Goal: Task Accomplishment & Management: Manage account settings

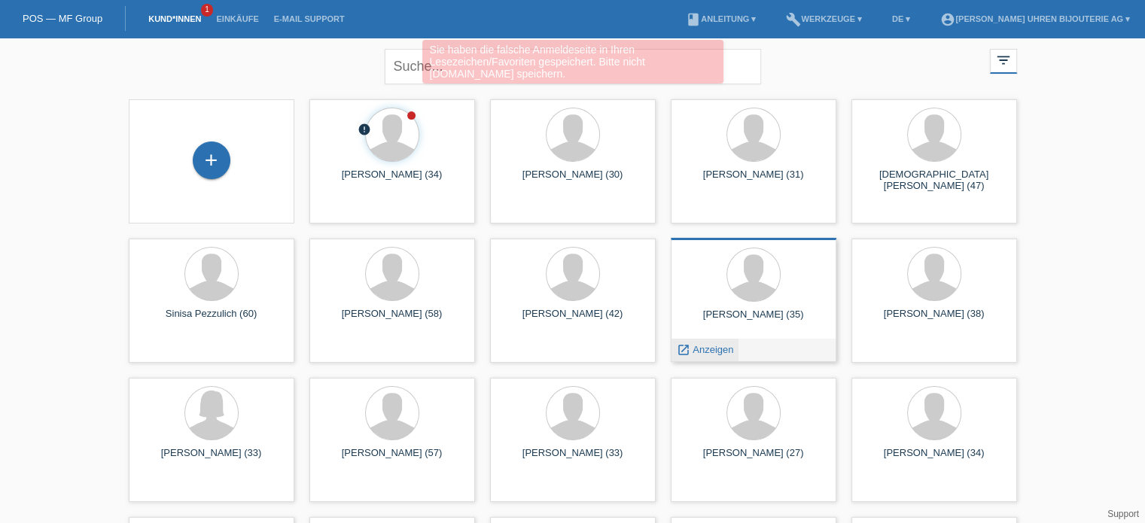
click at [704, 342] on div "launch Anzeigen" at bounding box center [706, 350] width 68 height 23
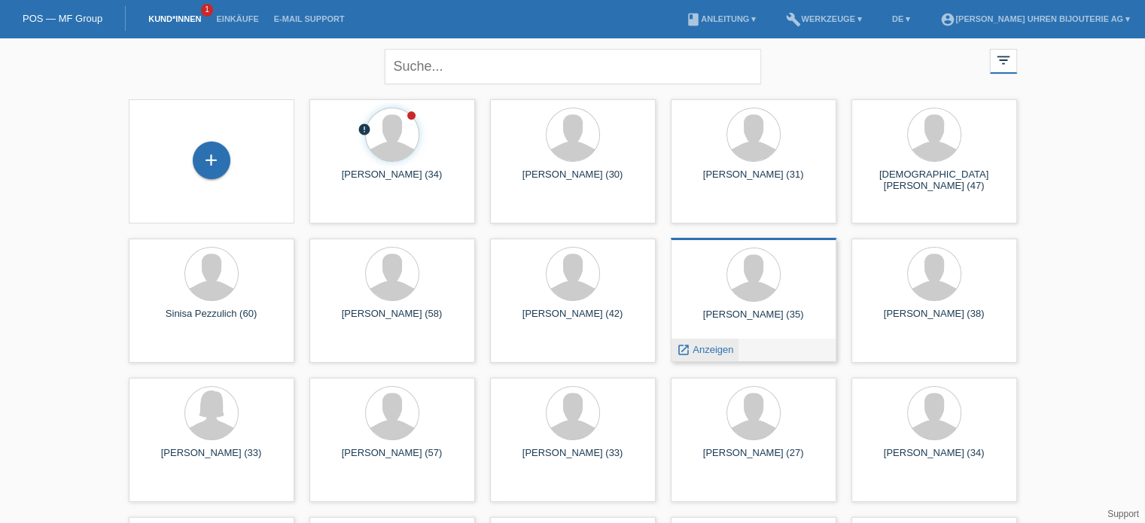
click at [708, 349] on span "Anzeigen" at bounding box center [713, 349] width 41 height 11
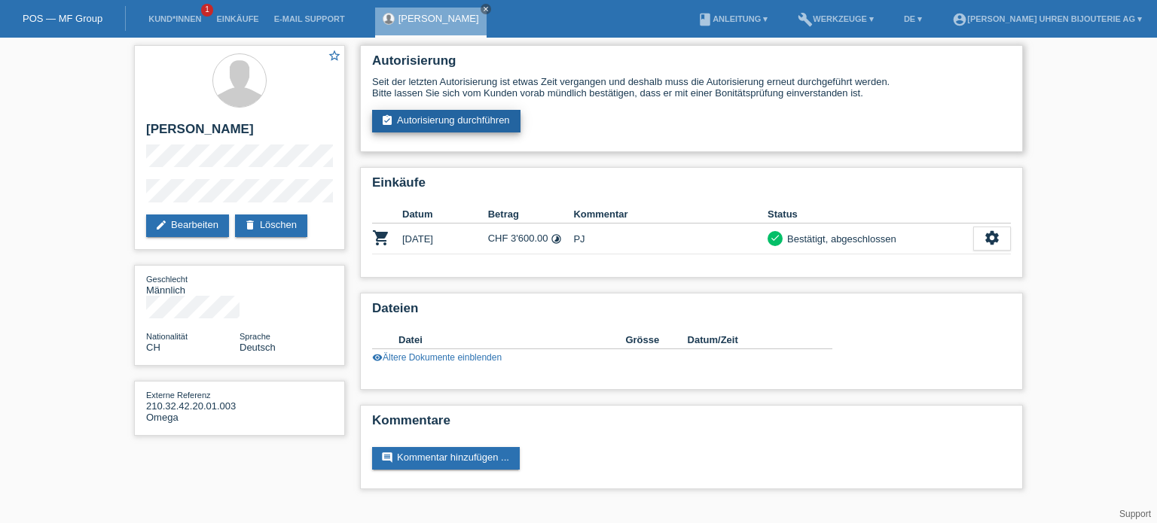
click at [447, 119] on link "assignment_turned_in Autorisierung durchführen" at bounding box center [446, 121] width 148 height 23
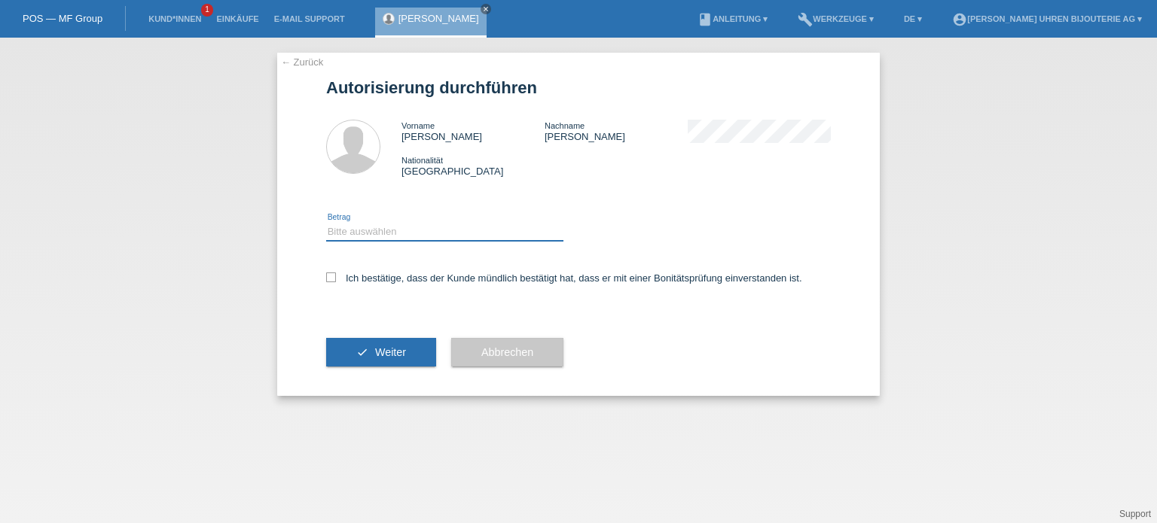
click at [389, 232] on select "Bitte auswählen CHF 1.00 - CHF 499.00 CHF 500.00 - CHF 1'999.00 CHF 2'000.00 - …" at bounding box center [444, 232] width 237 height 18
select select "3"
click at [326, 223] on select "Bitte auswählen CHF 1.00 - CHF 499.00 CHF 500.00 - CHF 1'999.00 CHF 2'000.00 - …" at bounding box center [444, 232] width 237 height 18
click at [328, 279] on icon at bounding box center [331, 278] width 10 height 10
click at [328, 279] on input "Ich bestätige, dass der Kunde mündlich bestätigt hat, dass er mit einer Bonität…" at bounding box center [331, 278] width 10 height 10
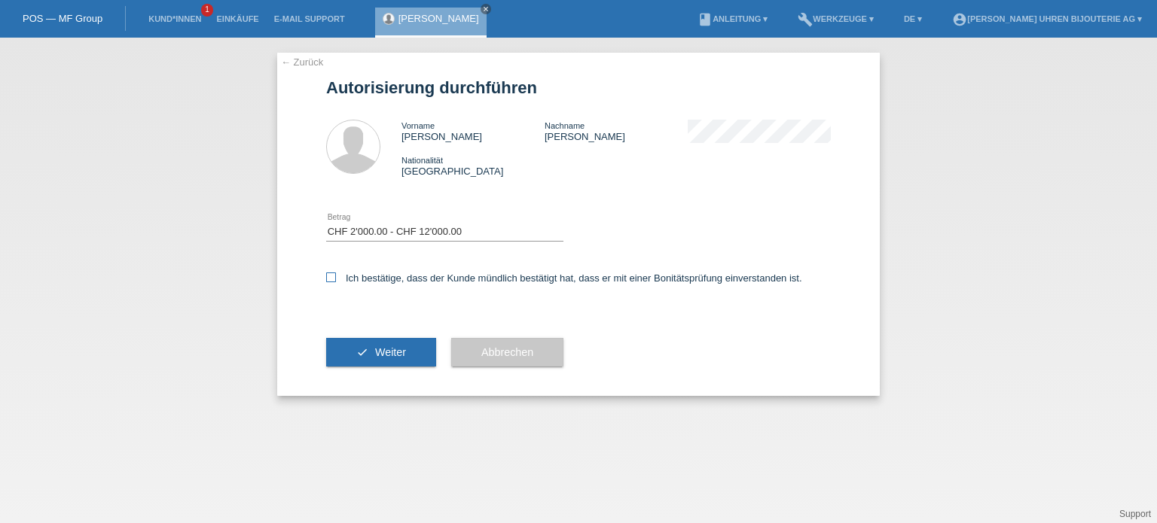
checkbox input "true"
click at [361, 358] on button "check Weiter" at bounding box center [381, 352] width 110 height 29
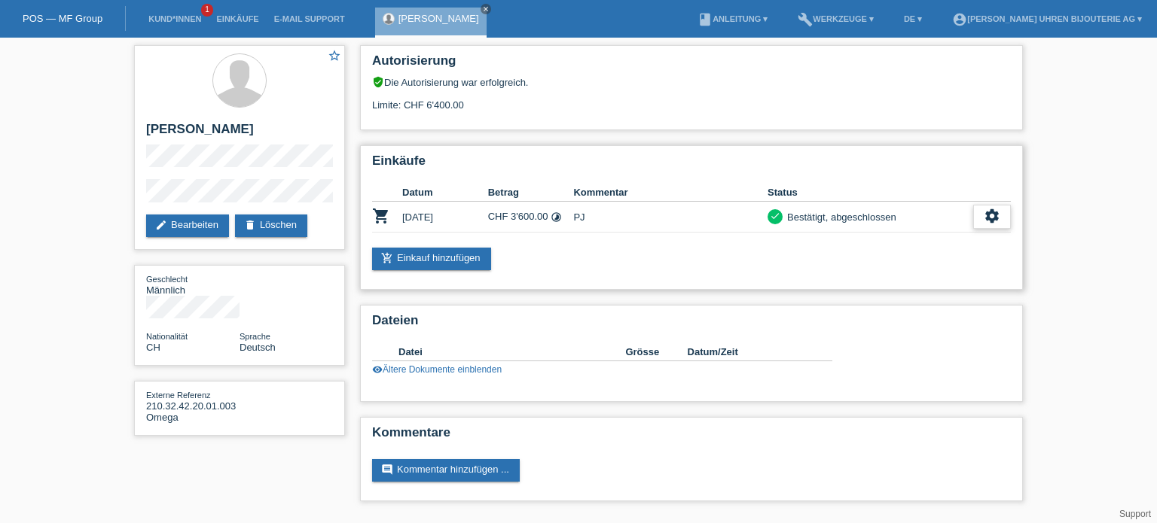
click at [995, 215] on icon "settings" at bounding box center [991, 216] width 17 height 17
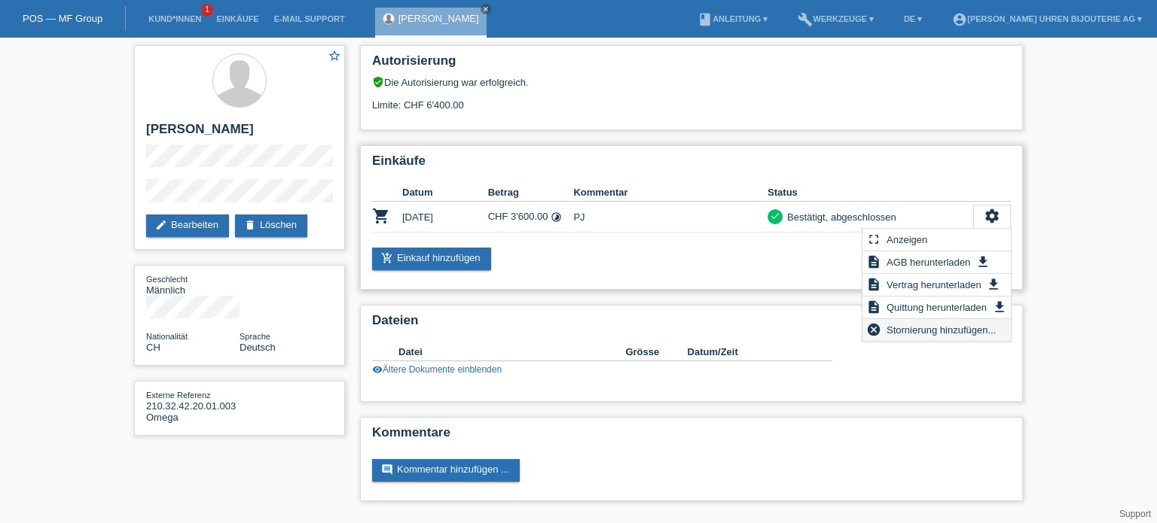
click at [925, 337] on span "Stornierung hinzufügen..." at bounding box center [941, 330] width 114 height 18
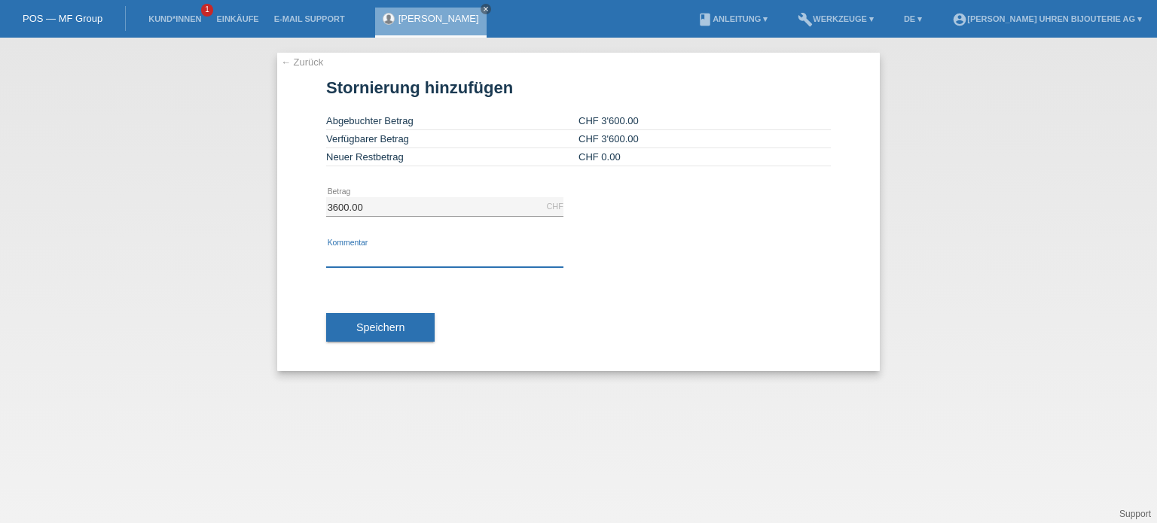
click at [366, 258] on input "text" at bounding box center [444, 257] width 237 height 19
type input "B"
click at [389, 251] on input "Möchte eine Teurere Uhr" at bounding box center [444, 257] width 237 height 19
type input "Möchte eine teurere Uhr"
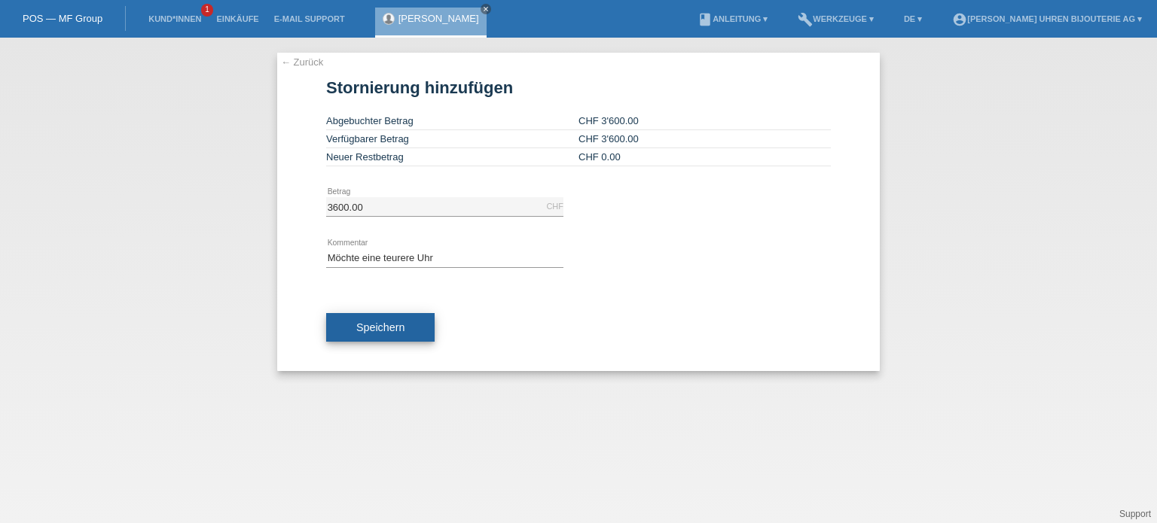
click at [388, 322] on span "Speichern" at bounding box center [380, 328] width 48 height 12
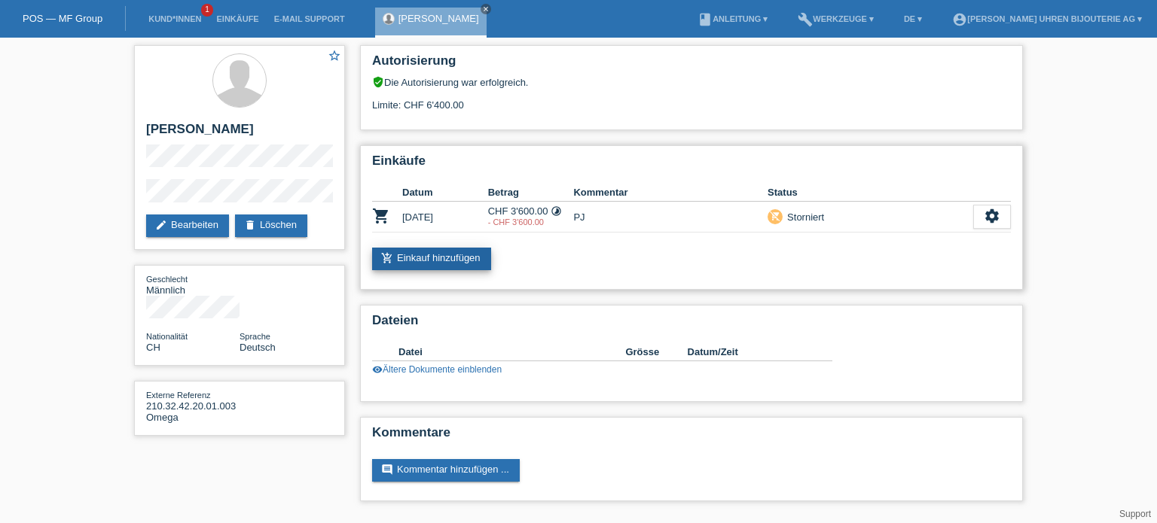
click at [419, 259] on link "add_shopping_cart Einkauf hinzufügen" at bounding box center [431, 259] width 119 height 23
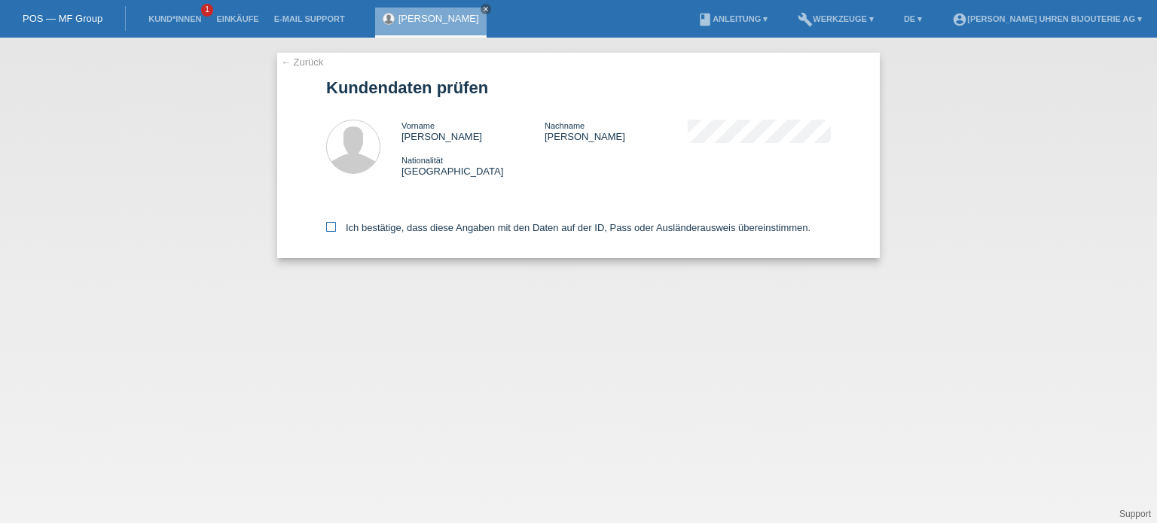
click at [333, 225] on icon at bounding box center [331, 227] width 10 height 10
click at [333, 225] on input "Ich bestätige, dass diese Angaben mit den Daten auf der ID, Pass oder Ausländer…" at bounding box center [331, 227] width 10 height 10
checkbox input "true"
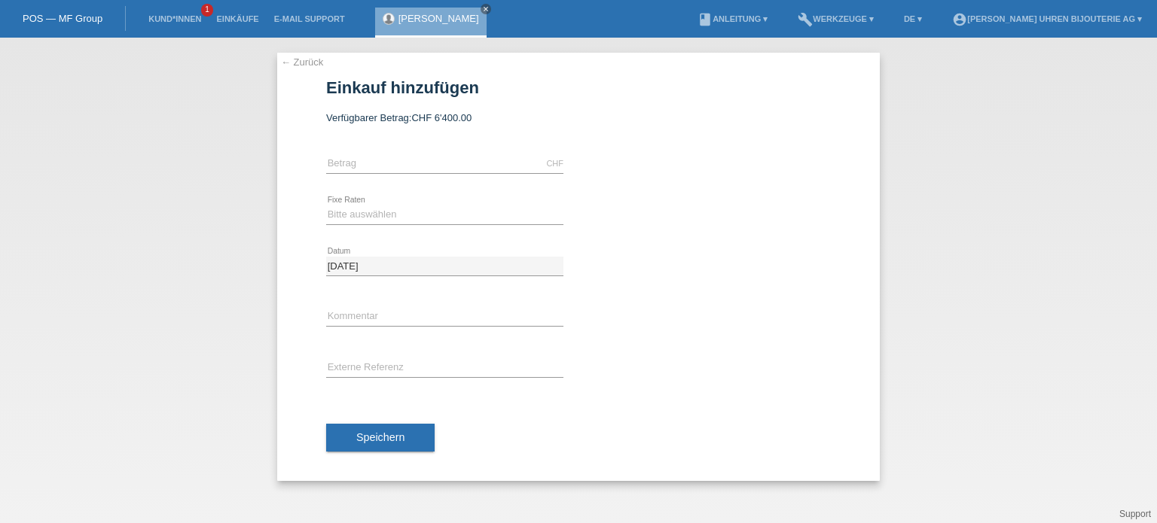
click at [87, 19] on link "POS — MF Group" at bounding box center [63, 18] width 80 height 11
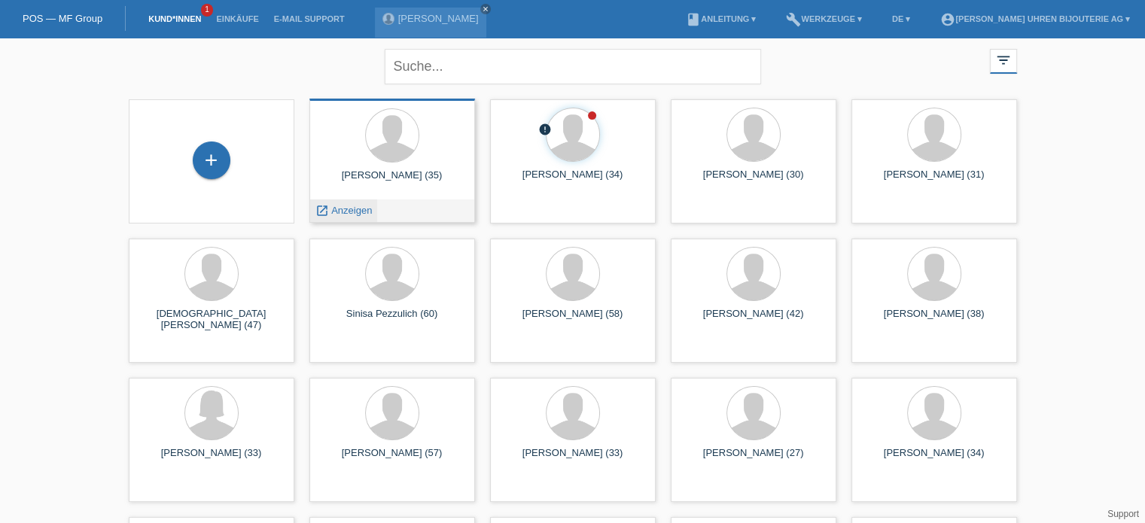
click at [360, 213] on span "Anzeigen" at bounding box center [351, 210] width 41 height 11
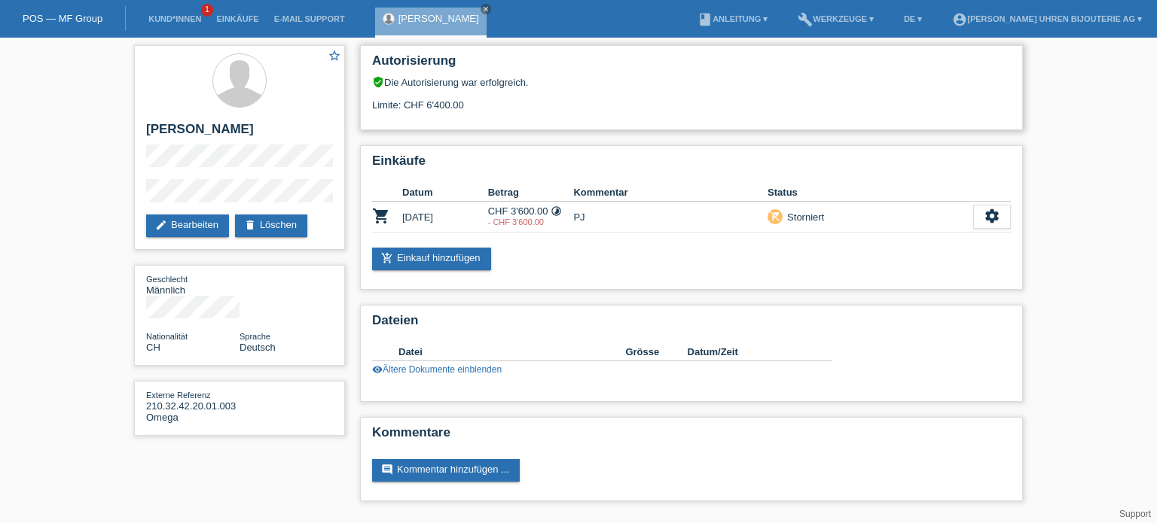
drag, startPoint x: 410, startPoint y: 102, endPoint x: 437, endPoint y: 105, distance: 27.3
click at [437, 105] on div "Limite: CHF 6'400.00" at bounding box center [691, 99] width 639 height 23
click at [420, 117] on div "Autorisierung verified_user Die Autorisierung war erfolgreich. Limite: CHF 6'40…" at bounding box center [691, 87] width 663 height 85
click at [428, 102] on div "Limite: CHF 6'400.00" at bounding box center [691, 99] width 639 height 23
click at [431, 102] on div "Limite: CHF 6'400.00" at bounding box center [691, 99] width 639 height 23
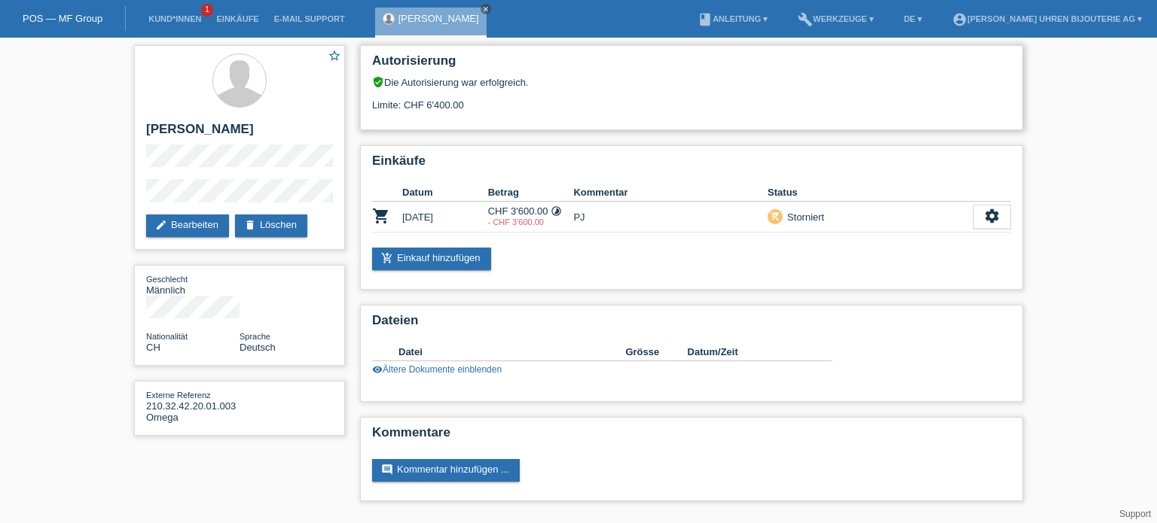
click at [431, 102] on div "Limite: CHF 6'400.00" at bounding box center [691, 99] width 639 height 23
click at [410, 102] on div "Limite: CHF 6'400.00" at bounding box center [691, 99] width 639 height 23
drag, startPoint x: 371, startPoint y: 105, endPoint x: 438, endPoint y: 100, distance: 67.2
click at [438, 100] on div "Limite: CHF 6'400.00" at bounding box center [691, 99] width 639 height 23
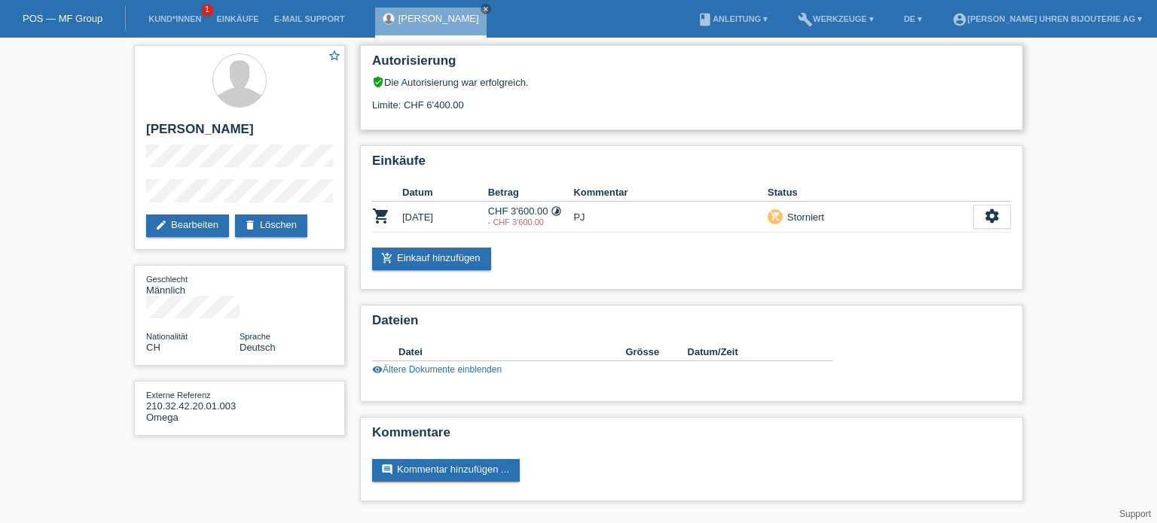
click at [438, 100] on div "Limite: CHF 6'400.00" at bounding box center [691, 99] width 639 height 23
